Goal: Information Seeking & Learning: Understand process/instructions

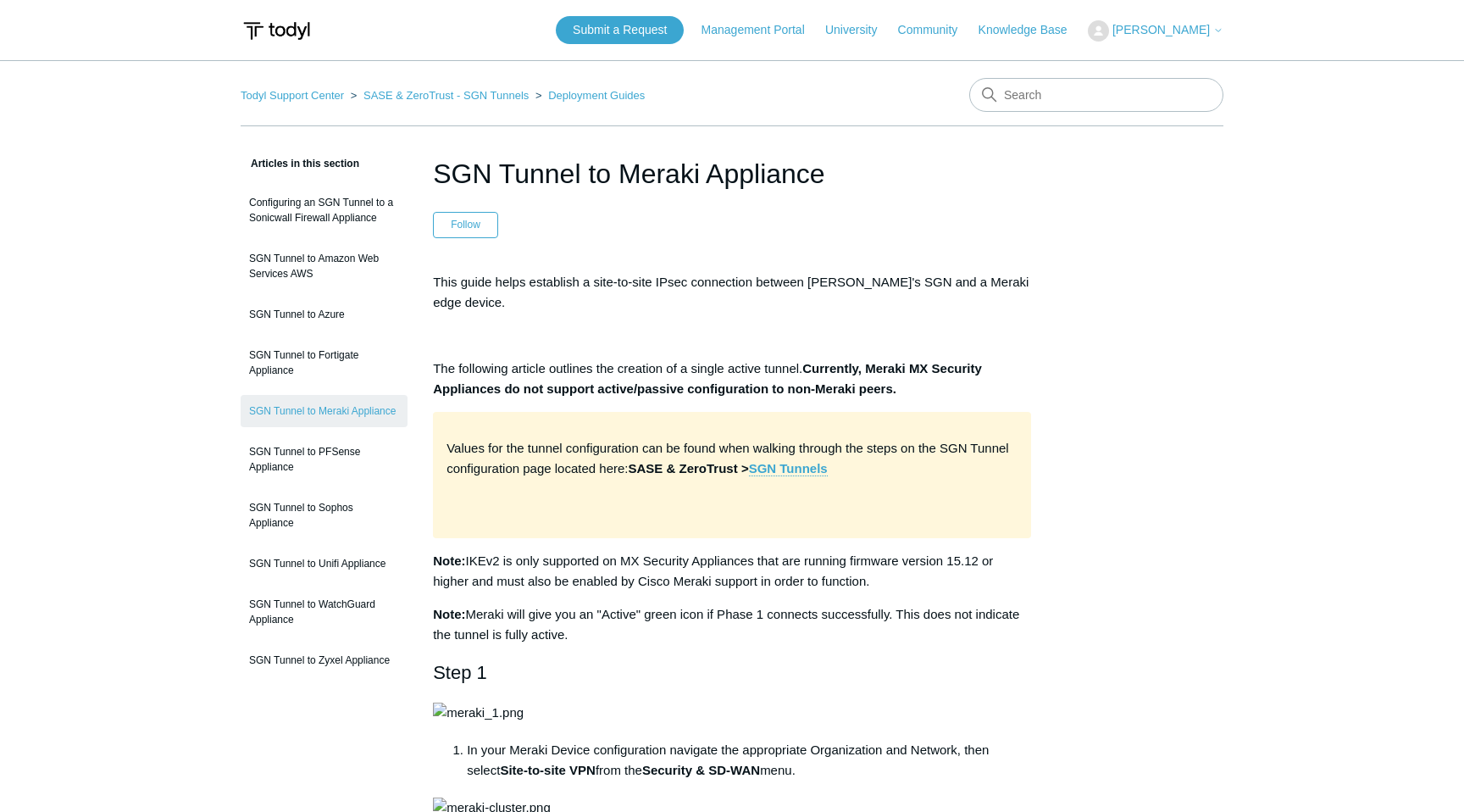
scroll to position [2078, 0]
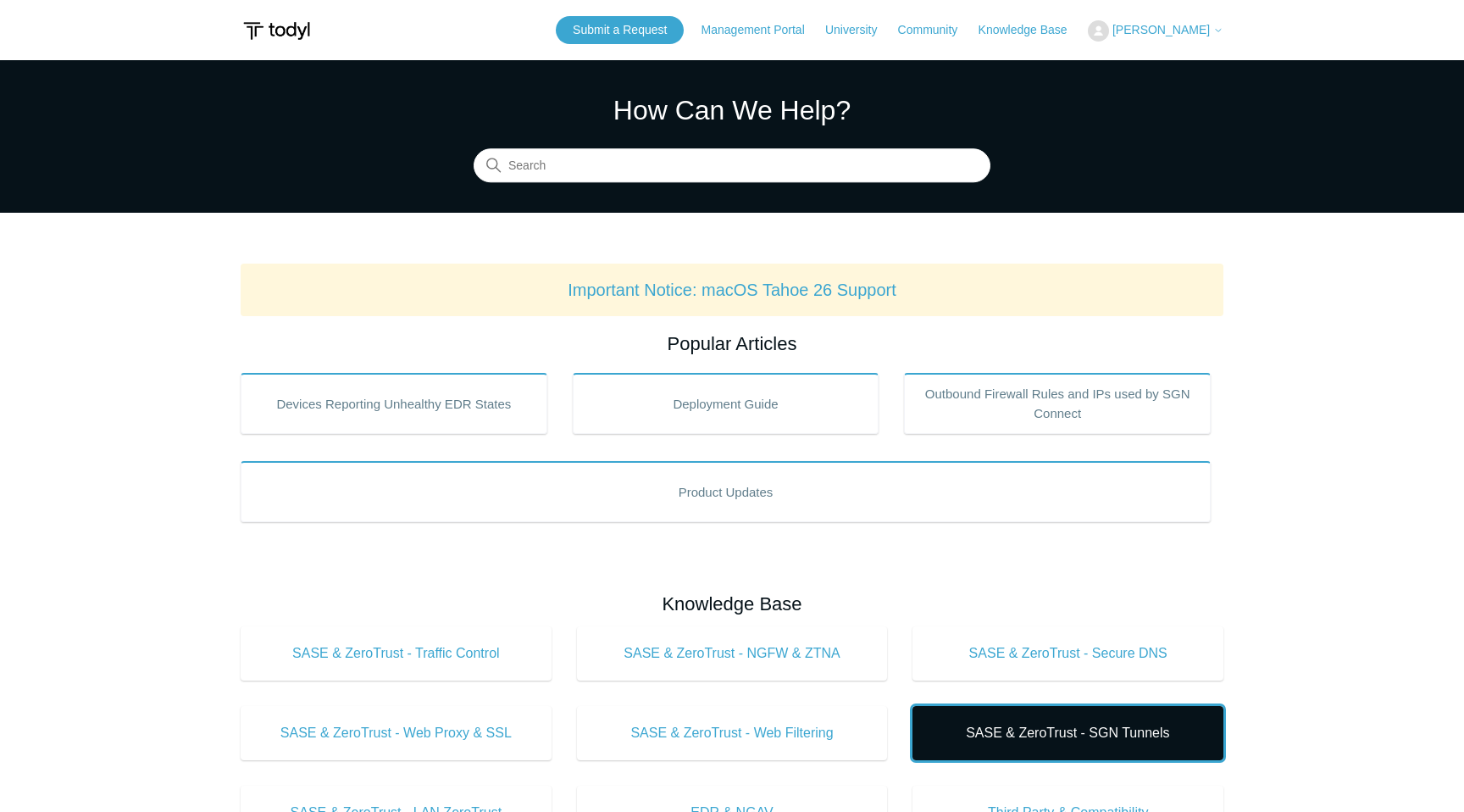
click at [1035, 725] on span "SASE & ZeroTrust - SGN Tunnels" at bounding box center [1067, 732] width 260 height 20
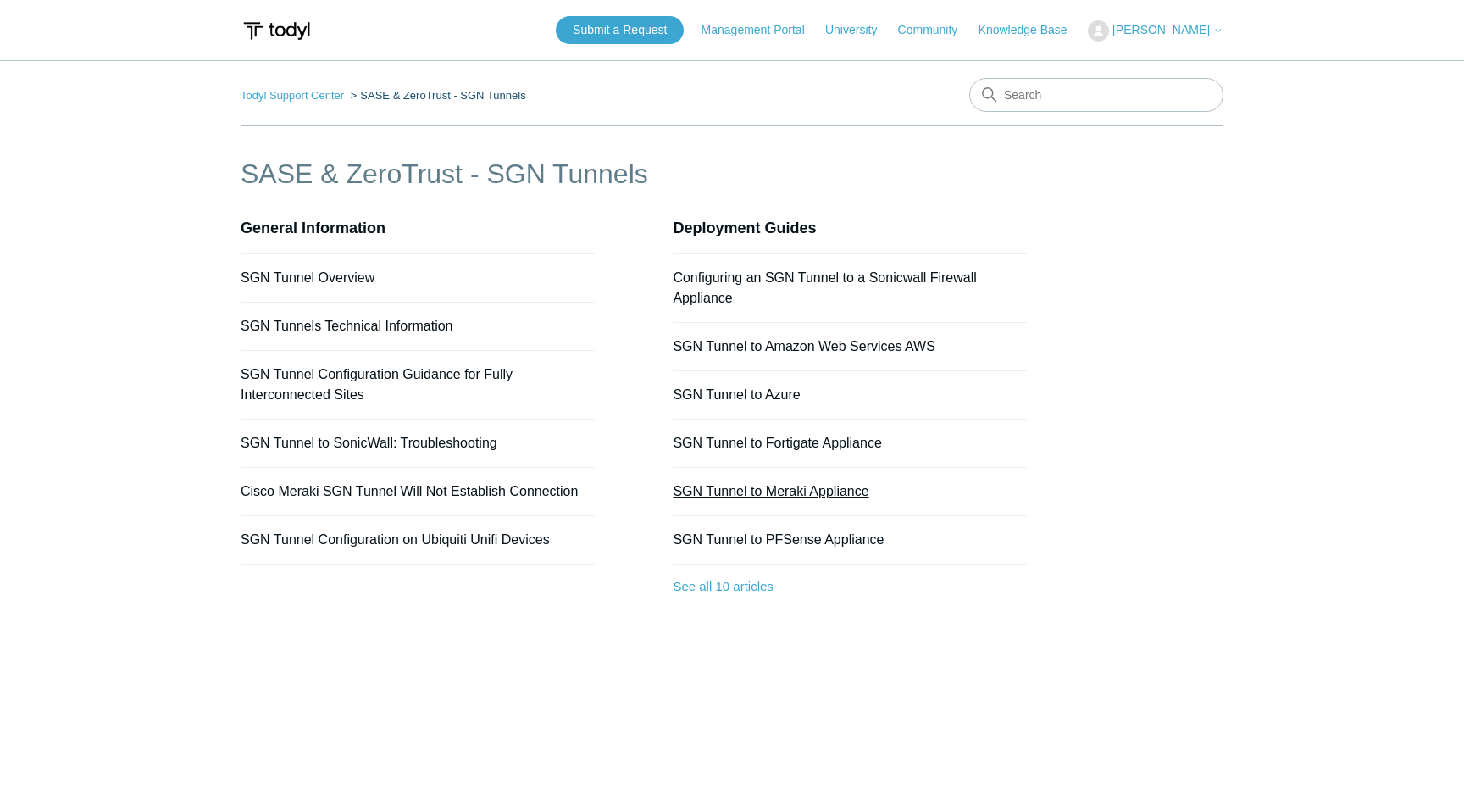
click at [732, 489] on link "SGN Tunnel to Meraki Appliance" at bounding box center [770, 491] width 196 height 14
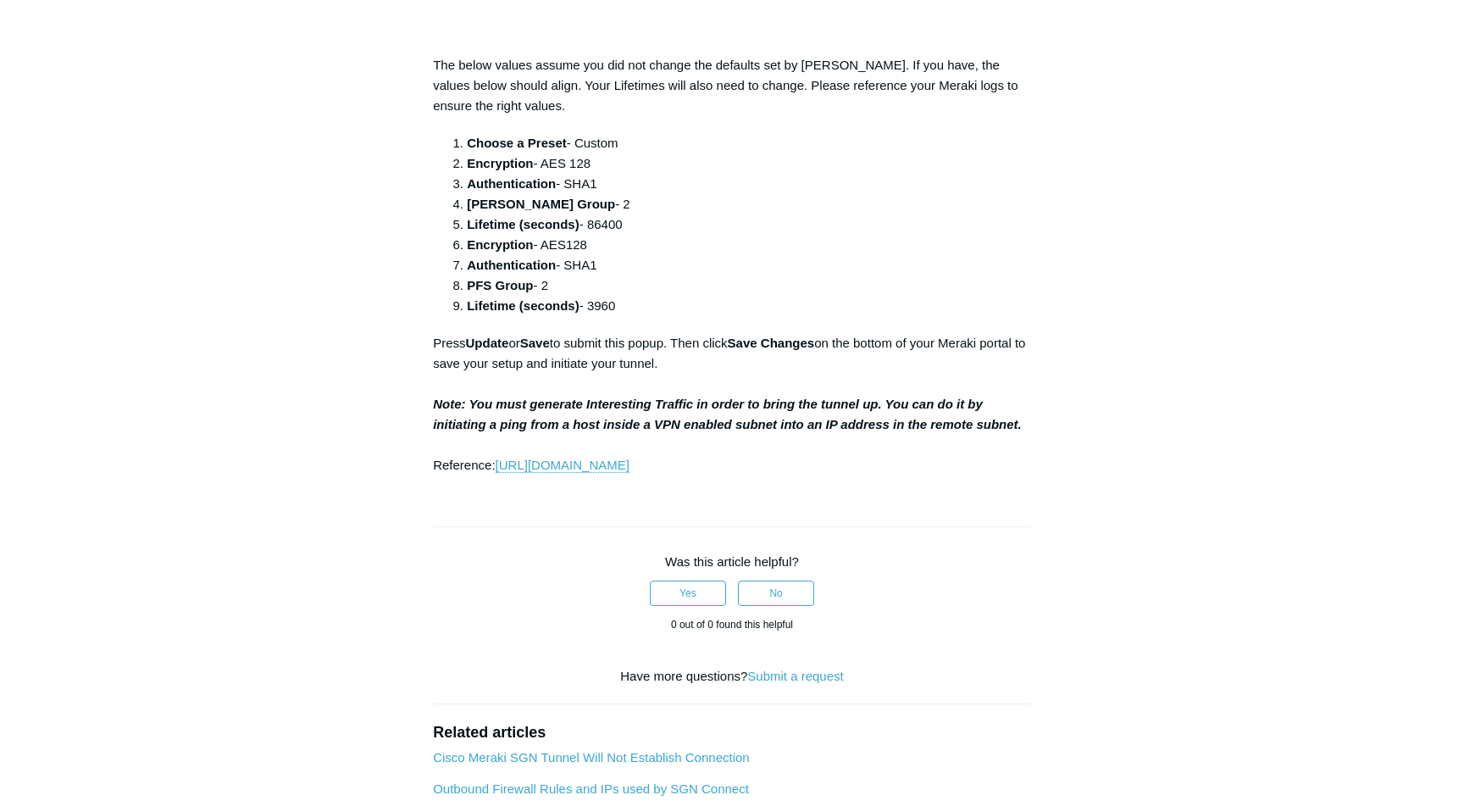
scroll to position [1768, 0]
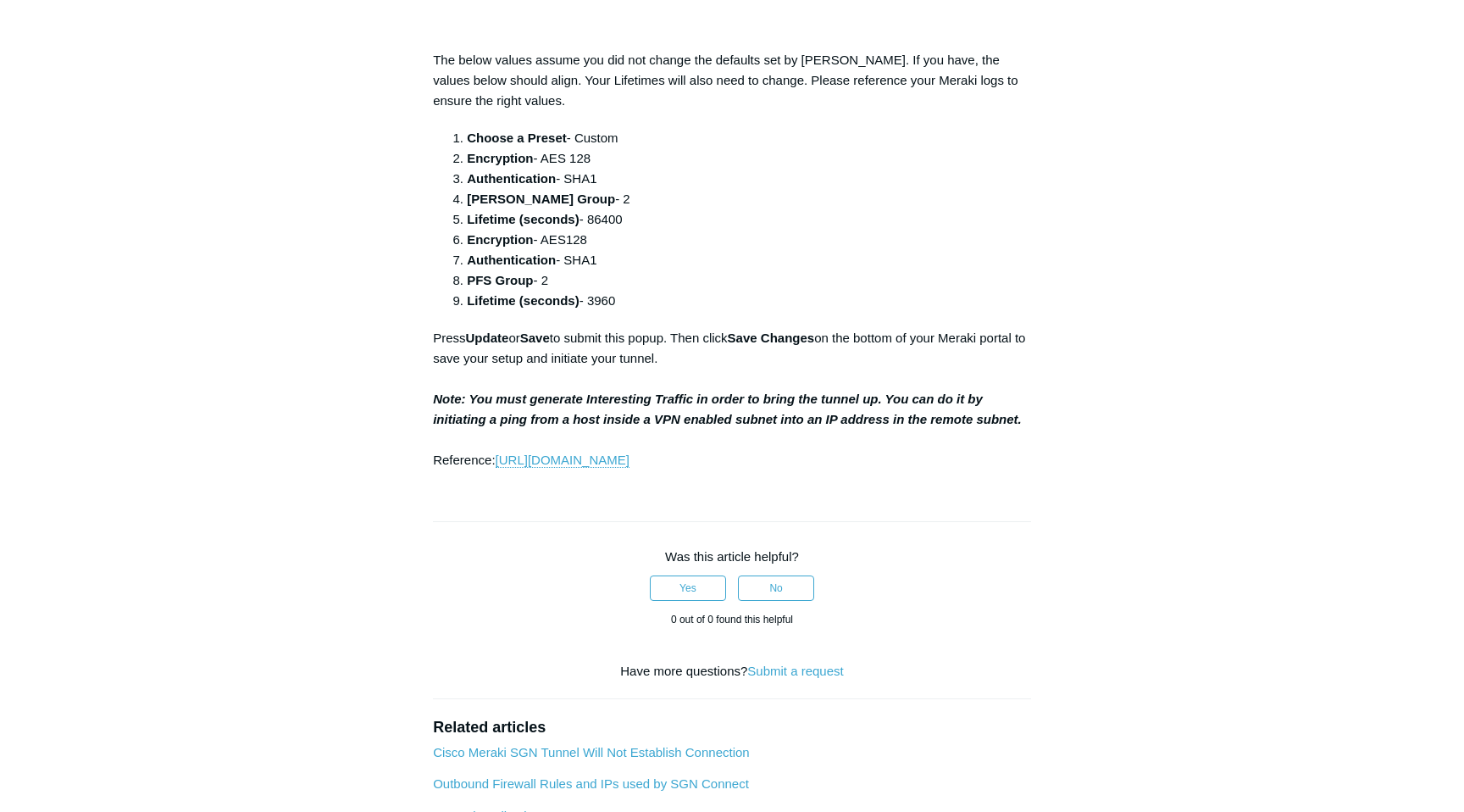
drag, startPoint x: 653, startPoint y: 497, endPoint x: 577, endPoint y: 499, distance: 76.0
copy li "100.64.0.0/10"
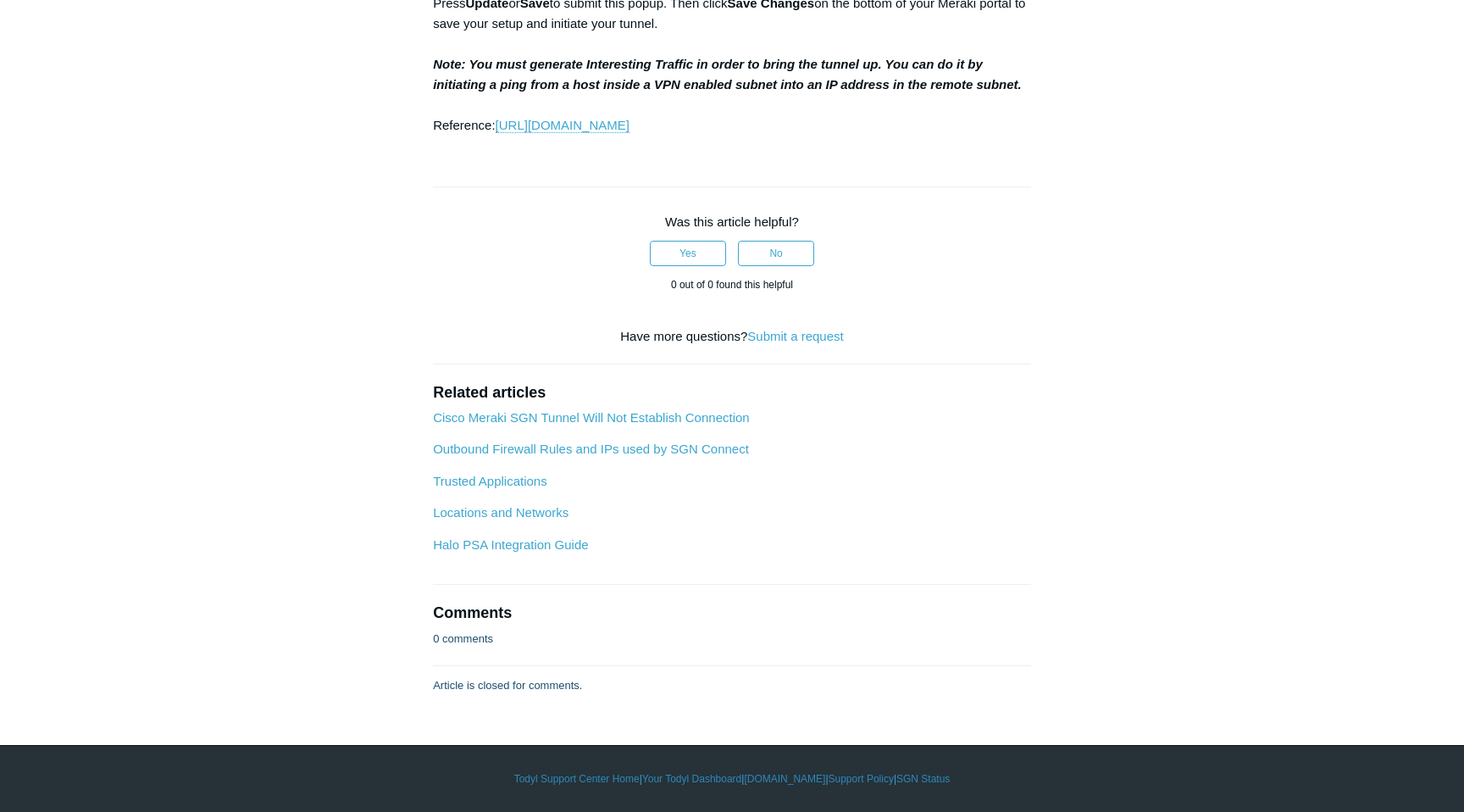
scroll to position [2555, 0]
